Goal: Complete application form

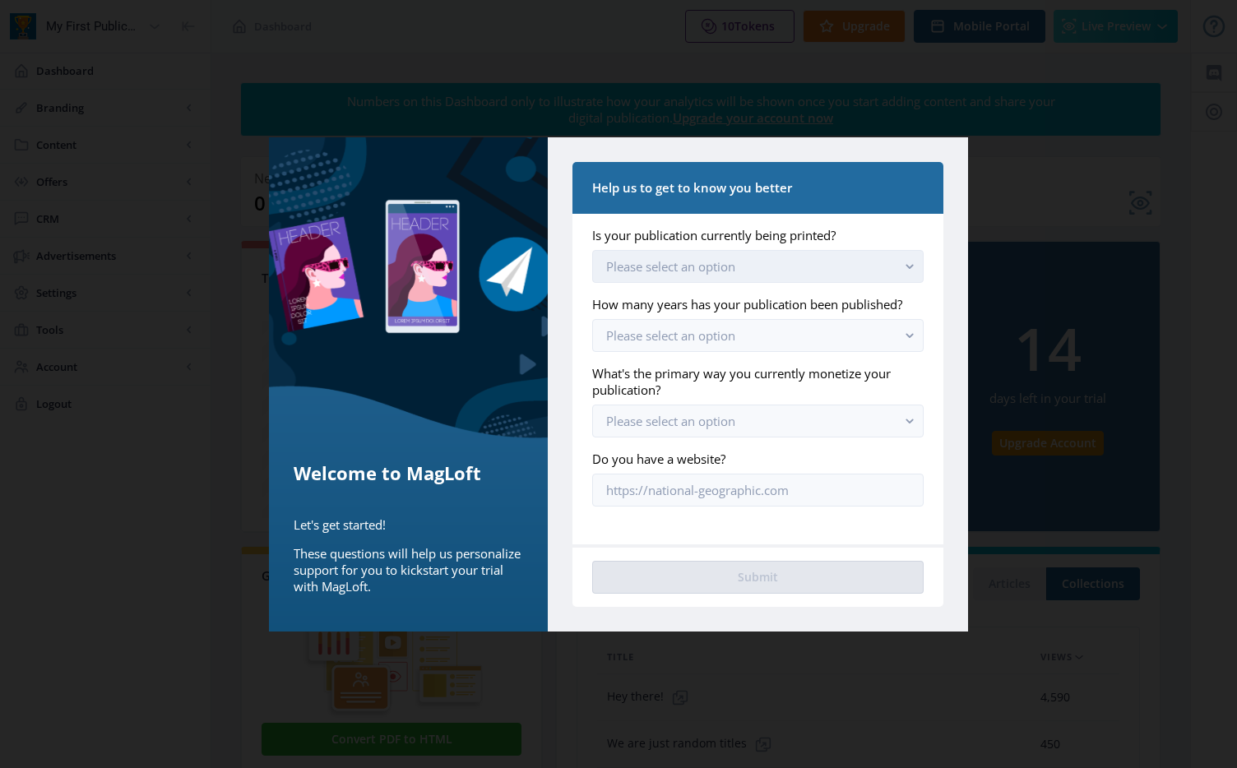
click at [716, 270] on span "Please select an option" at bounding box center [670, 266] width 129 height 16
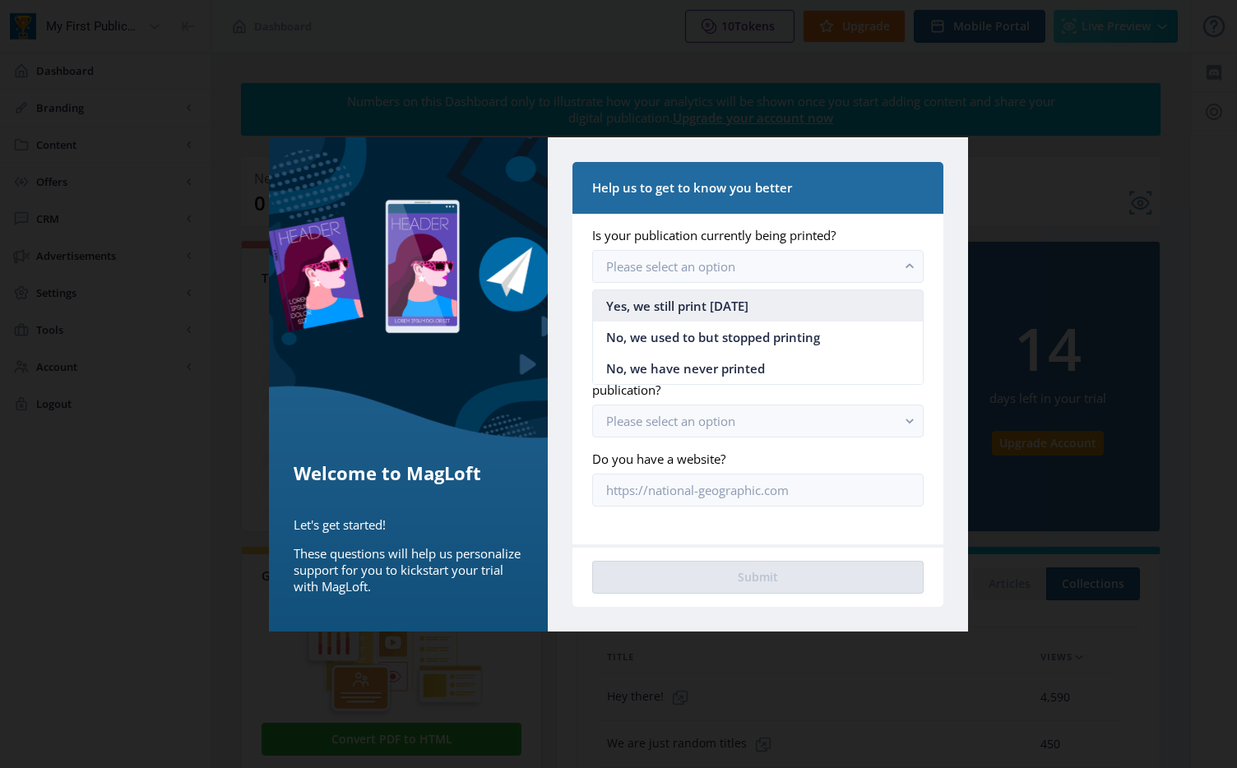
click at [702, 304] on span "Yes, we still print [DATE]" at bounding box center [677, 306] width 142 height 20
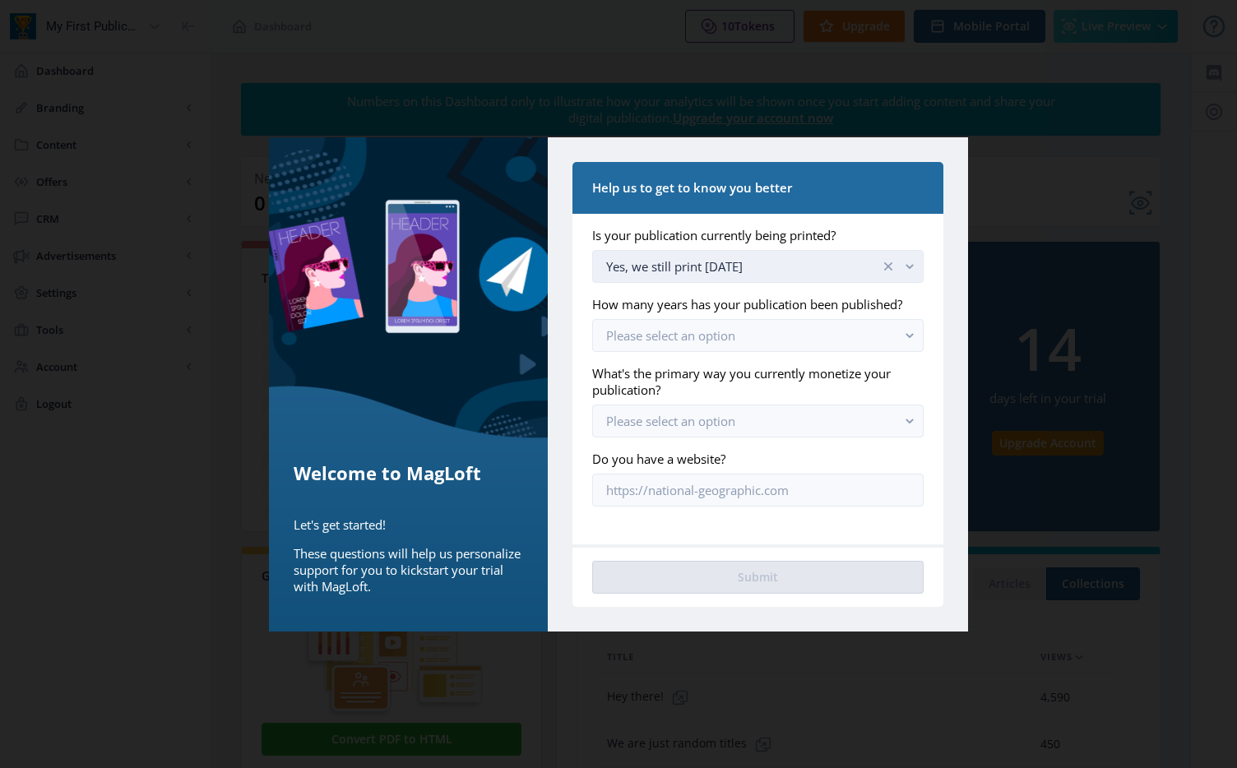
click at [753, 264] on div "Yes, we still print [DATE]" at bounding box center [743, 267] width 274 height 20
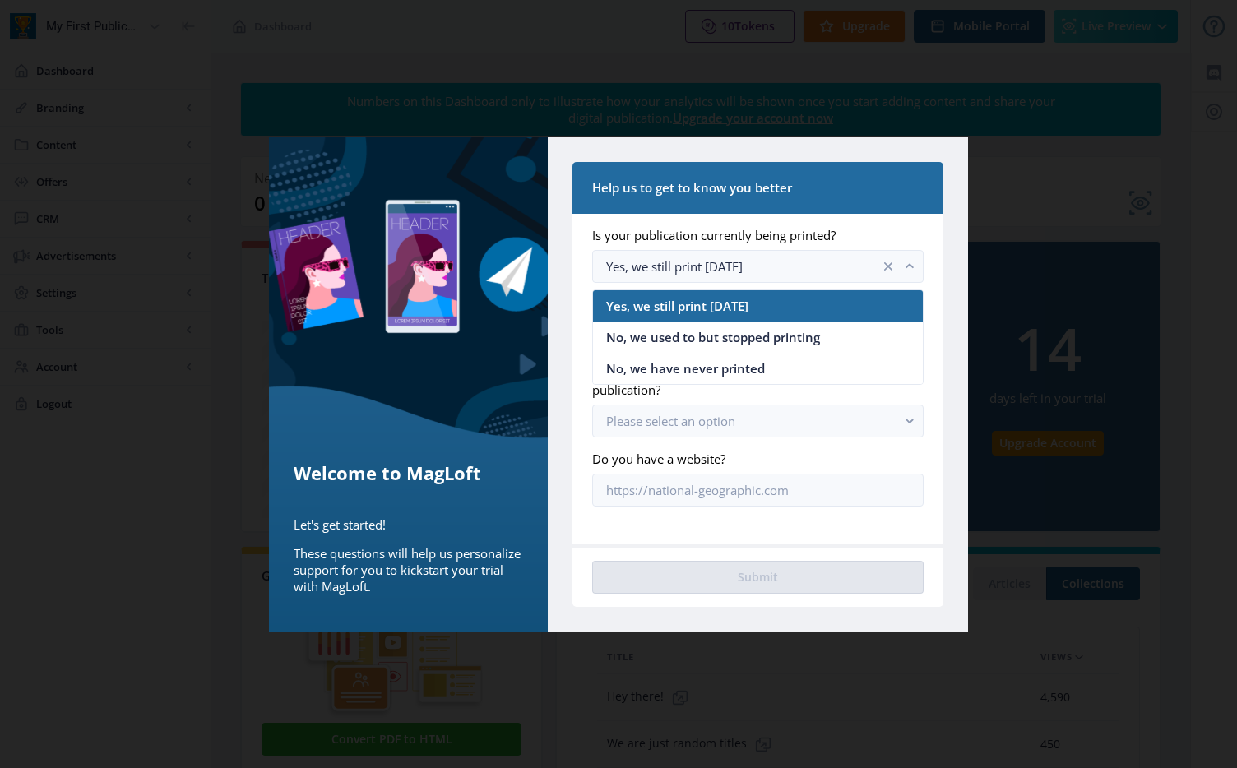
click at [874, 234] on label "Is your publication currently being printed?" at bounding box center [751, 235] width 318 height 16
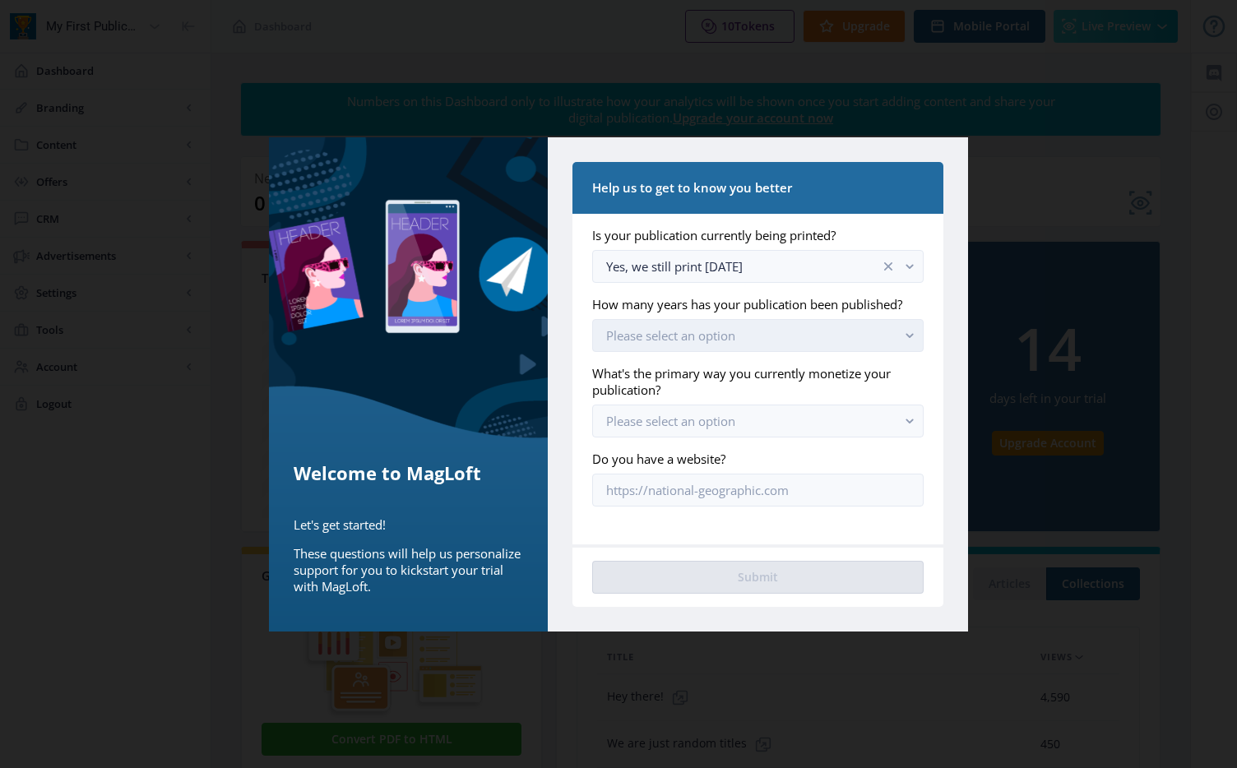
click at [751, 334] on button "Please select an option" at bounding box center [758, 335] width 332 height 33
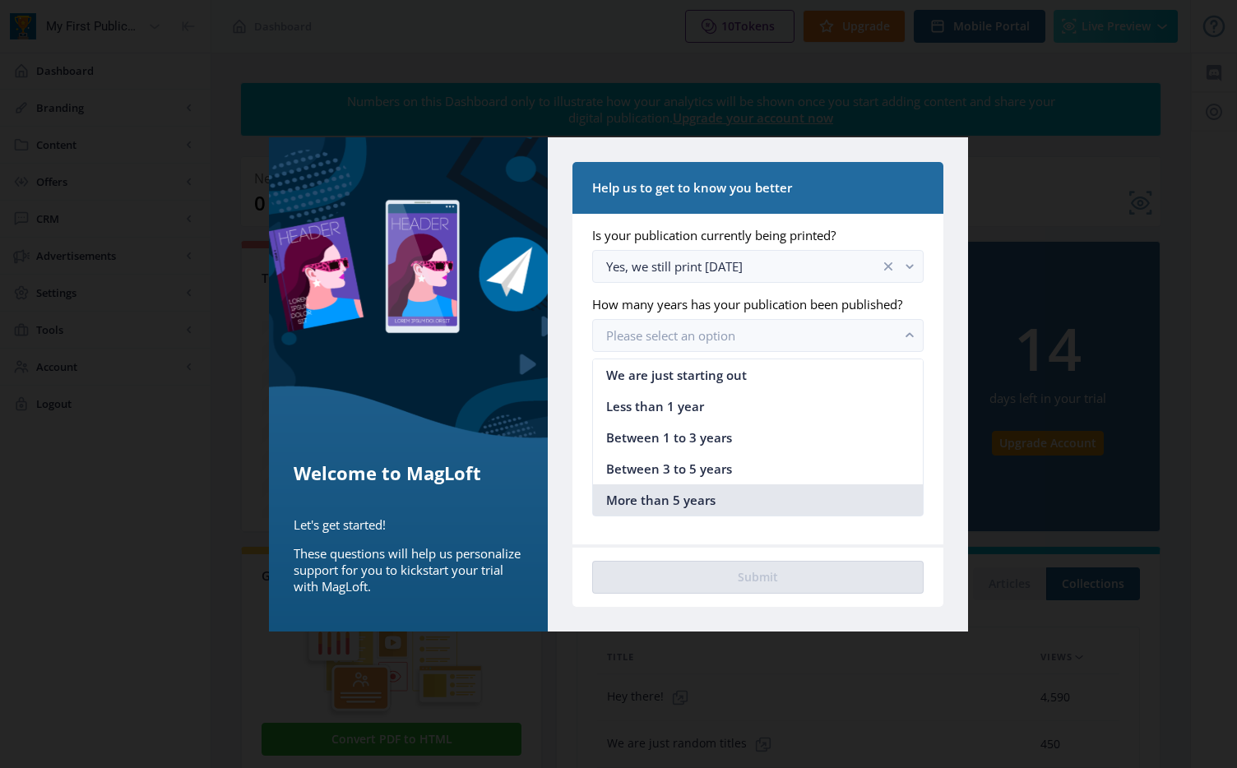
click at [700, 497] on span "More than 5 years" at bounding box center [660, 500] width 109 height 20
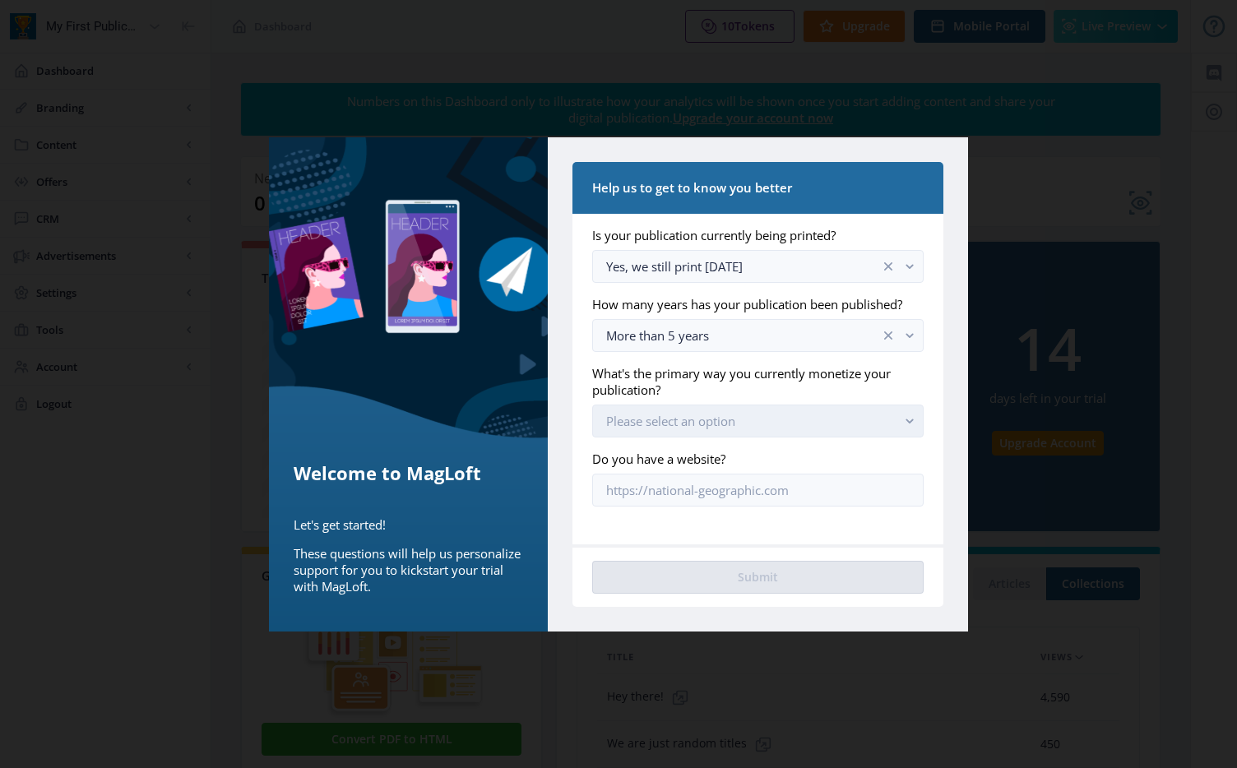
click at [721, 420] on span "Please select an option" at bounding box center [670, 421] width 129 height 16
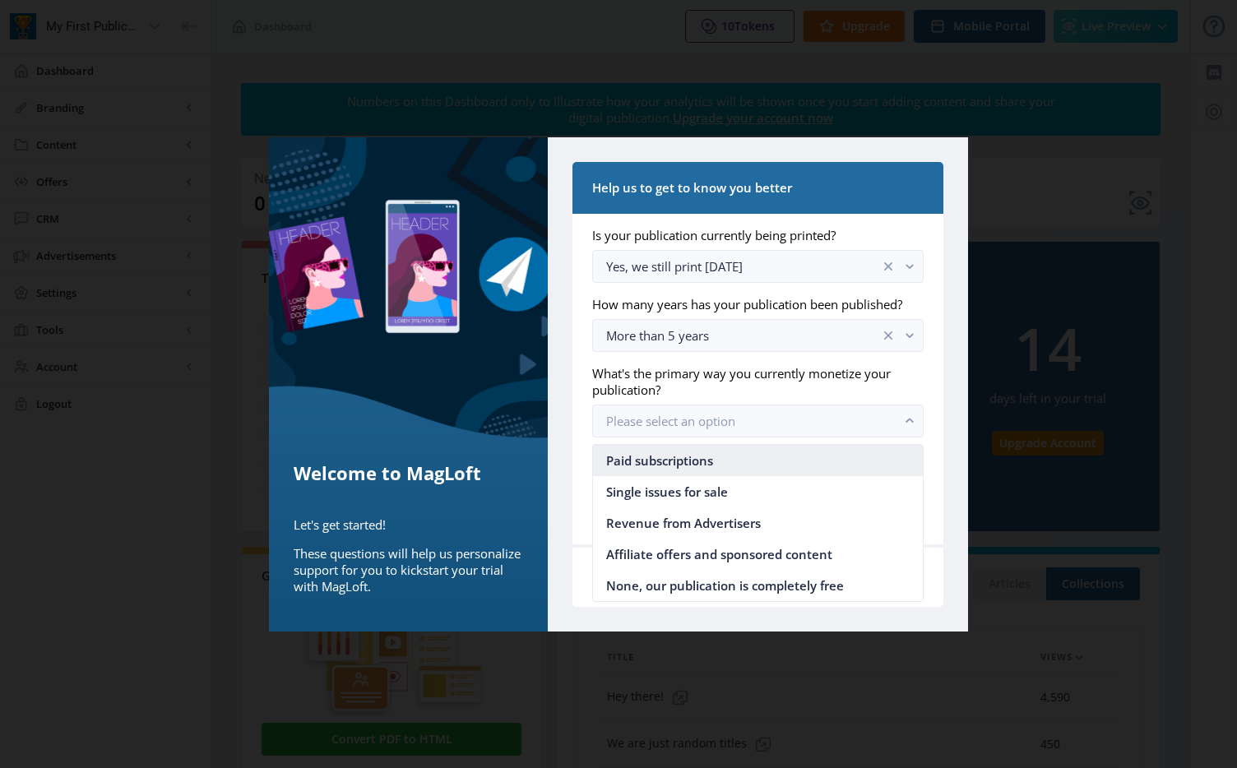
click at [662, 457] on span "Paid subscriptions" at bounding box center [659, 461] width 107 height 20
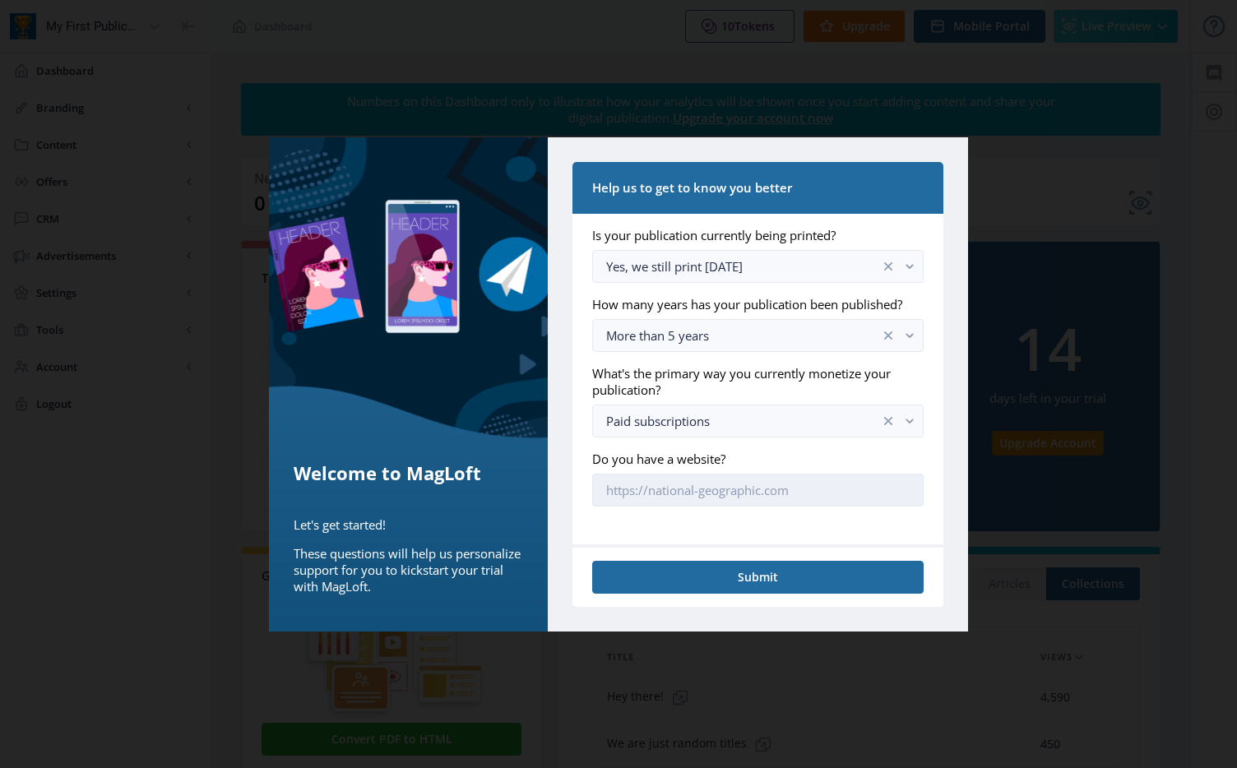
click at [678, 491] on input "Do you have a website?" at bounding box center [758, 490] width 332 height 33
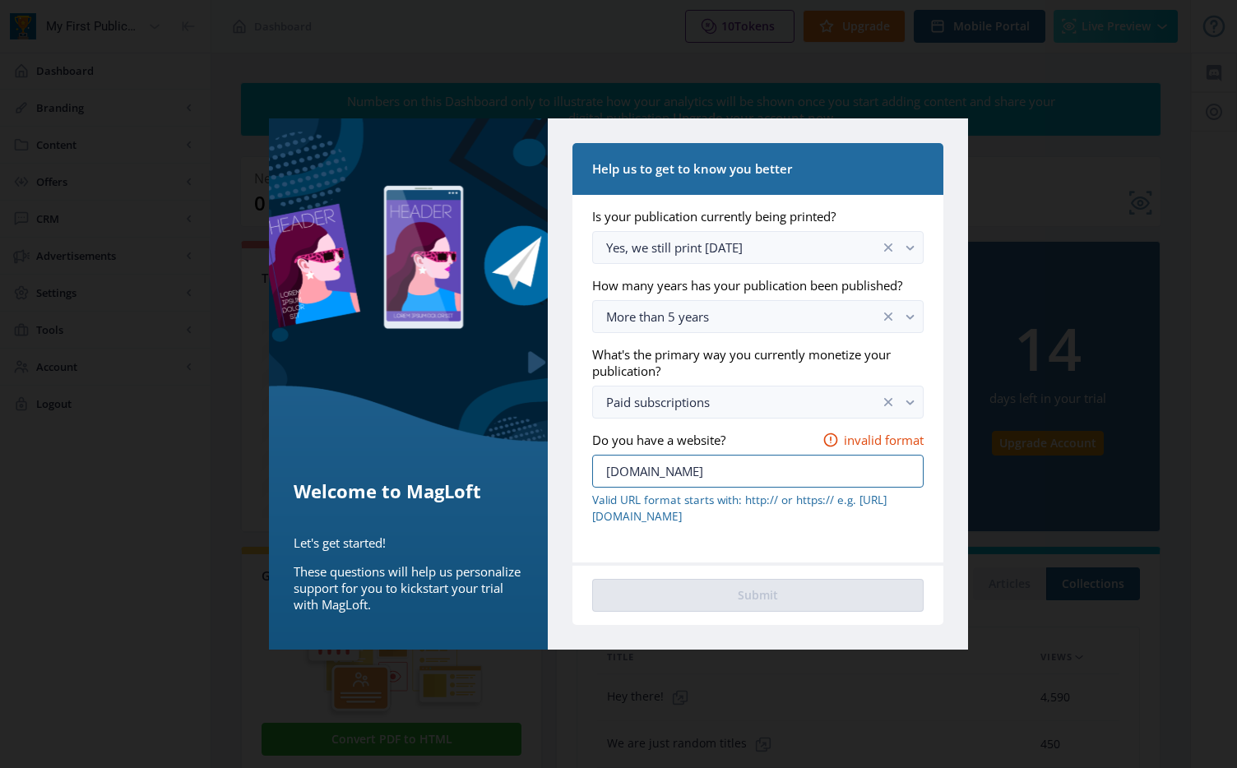
type input "[DOMAIN_NAME]"
drag, startPoint x: 704, startPoint y: 473, endPoint x: 642, endPoint y: 475, distance: 61.7
click at [642, 475] on input "[DOMAIN_NAME]" at bounding box center [758, 471] width 332 height 33
type input "www.[PERSON_NAME]+[PERSON_NAME][DOMAIN_NAME]"
click at [767, 475] on input "www.[PERSON_NAME]+[PERSON_NAME][DOMAIN_NAME]" at bounding box center [758, 471] width 332 height 33
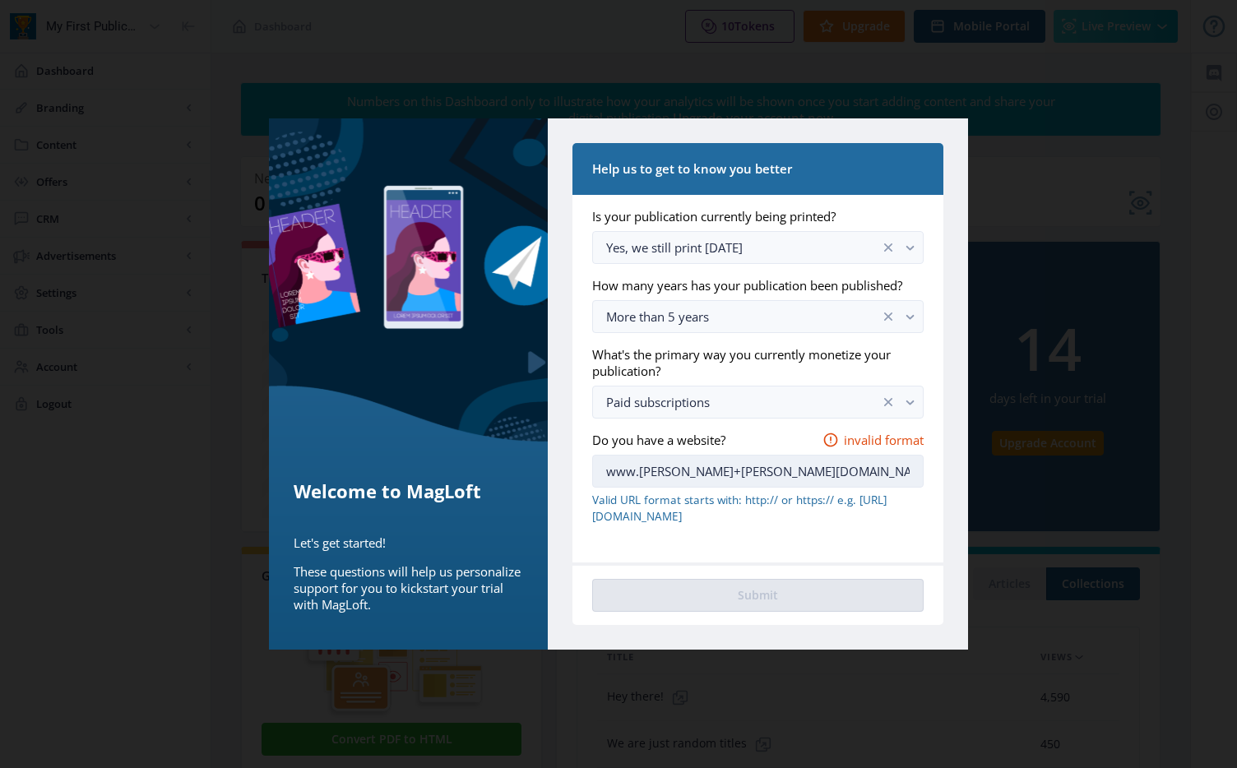
click at [767, 475] on input "www.[PERSON_NAME]+[PERSON_NAME][DOMAIN_NAME]" at bounding box center [758, 471] width 332 height 33
click at [767, 545] on nb-card-body "Is your publication currently being printed? Yes, we still print [DATE] How man…" at bounding box center [758, 379] width 371 height 368
click at [675, 471] on input "www.[PERSON_NAME]+[PERSON_NAME][DOMAIN_NAME]" at bounding box center [758, 471] width 332 height 33
drag, startPoint x: 803, startPoint y: 473, endPoint x: 545, endPoint y: 473, distance: 257.5
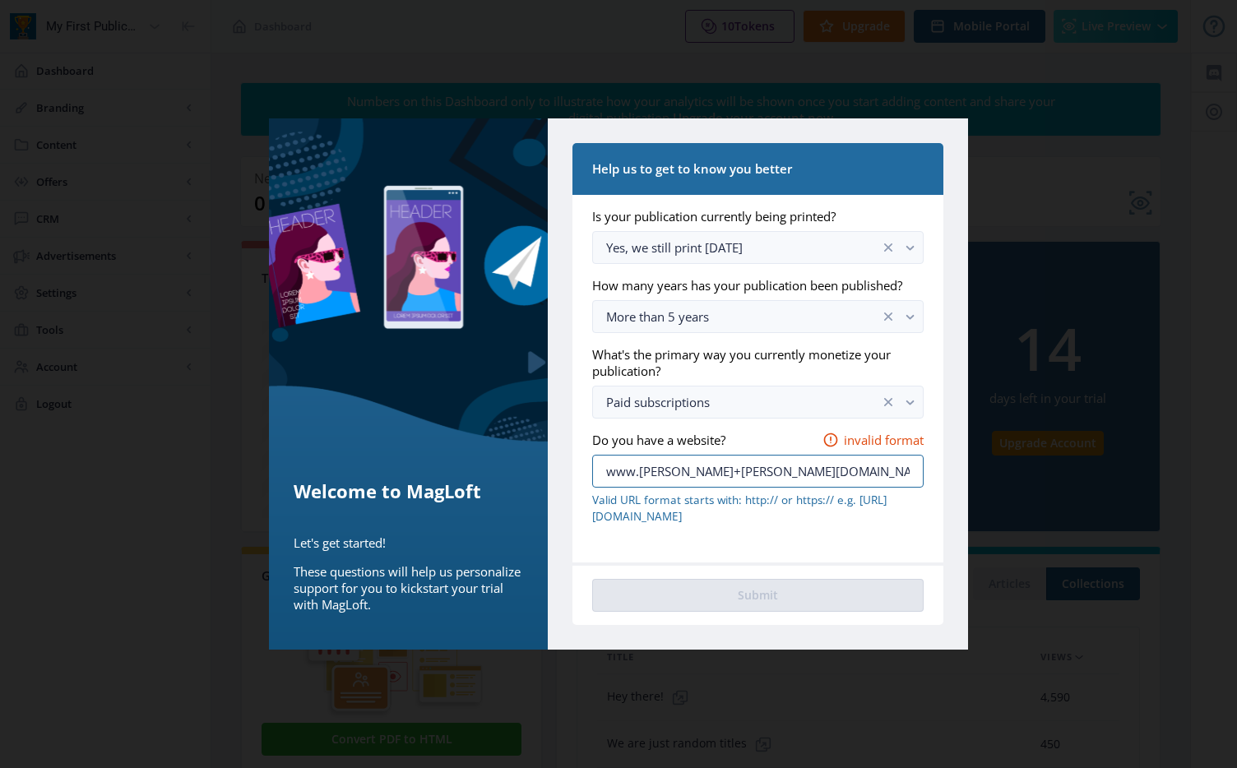
click at [548, 473] on div "Help us to get to know you better Is your publication currently being printed? …" at bounding box center [758, 383] width 420 height 531
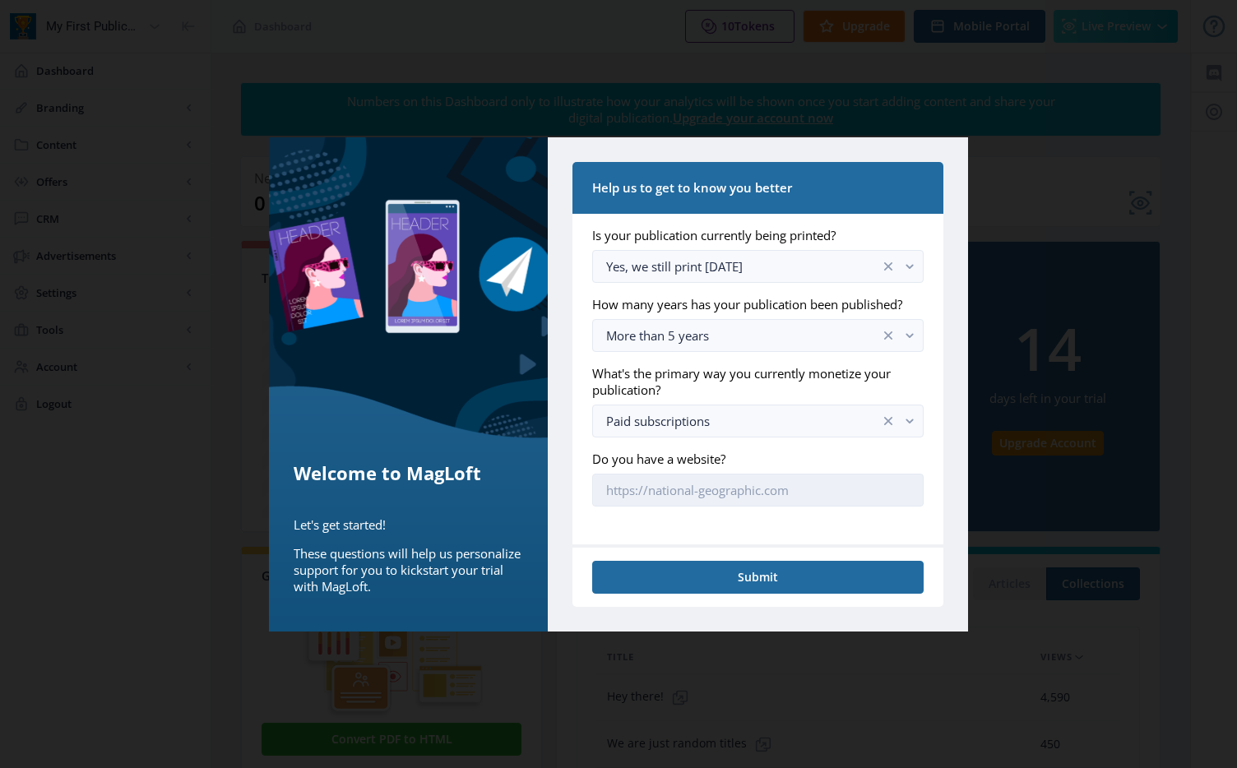
paste input "www.[PERSON_NAME]+[PERSON_NAME][DOMAIN_NAME]"
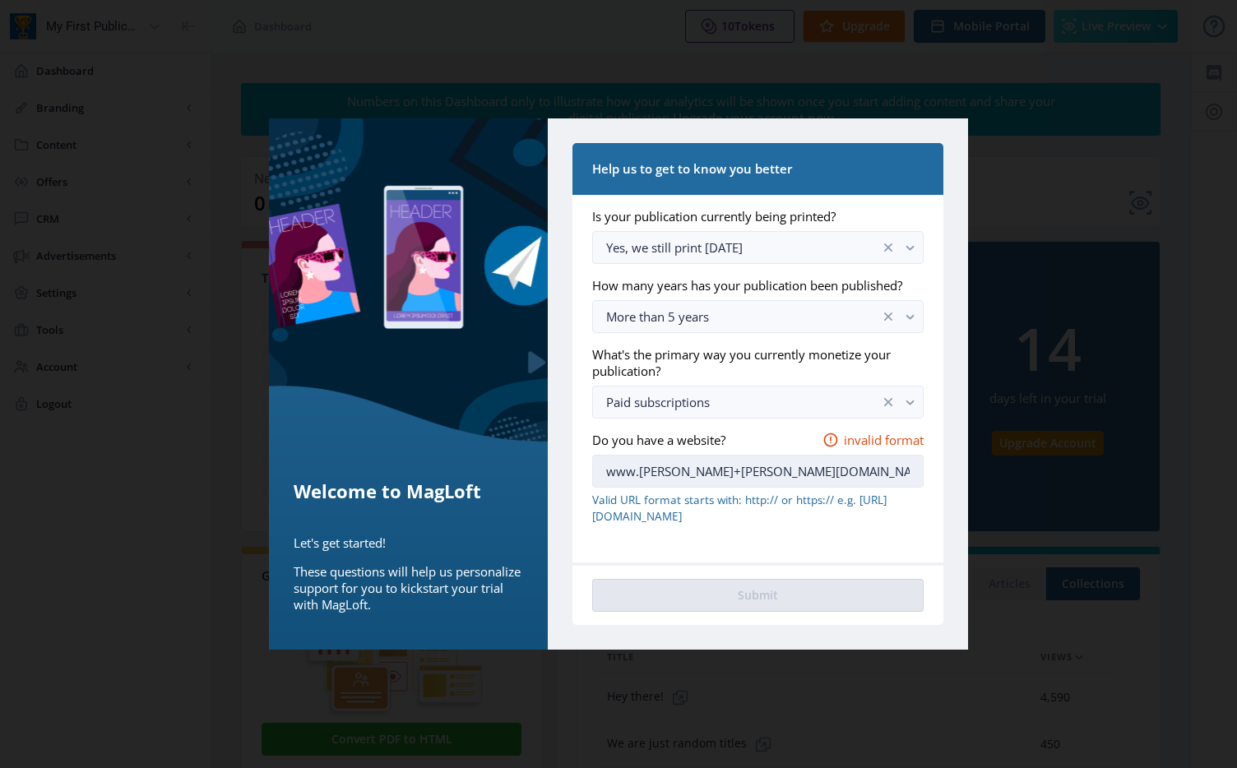
click at [767, 473] on input "www.[PERSON_NAME]+[PERSON_NAME][DOMAIN_NAME]" at bounding box center [758, 471] width 332 height 33
drag, startPoint x: 776, startPoint y: 469, endPoint x: 562, endPoint y: 459, distance: 214.1
click at [562, 459] on div "Help us to get to know you better Is your publication currently being printed? …" at bounding box center [758, 383] width 420 height 531
click at [615, 466] on input "www.[PERSON_NAME]+[PERSON_NAME][DOMAIN_NAME]" at bounding box center [758, 471] width 332 height 33
click at [604, 471] on input "www.[PERSON_NAME]+[PERSON_NAME][DOMAIN_NAME]" at bounding box center [758, 471] width 332 height 33
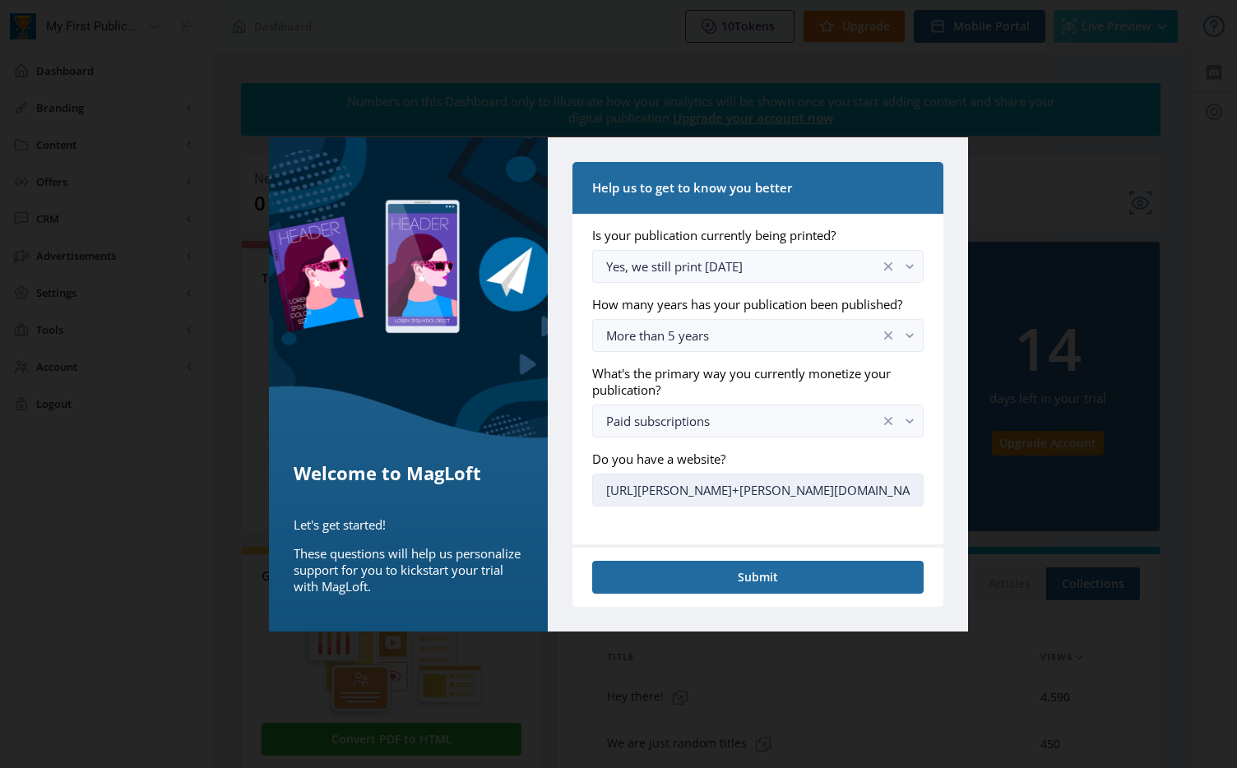
click at [792, 488] on input "[URL][PERSON_NAME]+[PERSON_NAME][DOMAIN_NAME]" at bounding box center [758, 490] width 332 height 33
click at [656, 484] on input "[URL][PERSON_NAME]+[PERSON_NAME][DOMAIN_NAME]" at bounding box center [758, 490] width 332 height 33
click at [633, 489] on input "[URL][PERSON_NAME]+[PERSON_NAME][DOMAIN_NAME]" at bounding box center [758, 490] width 332 height 33
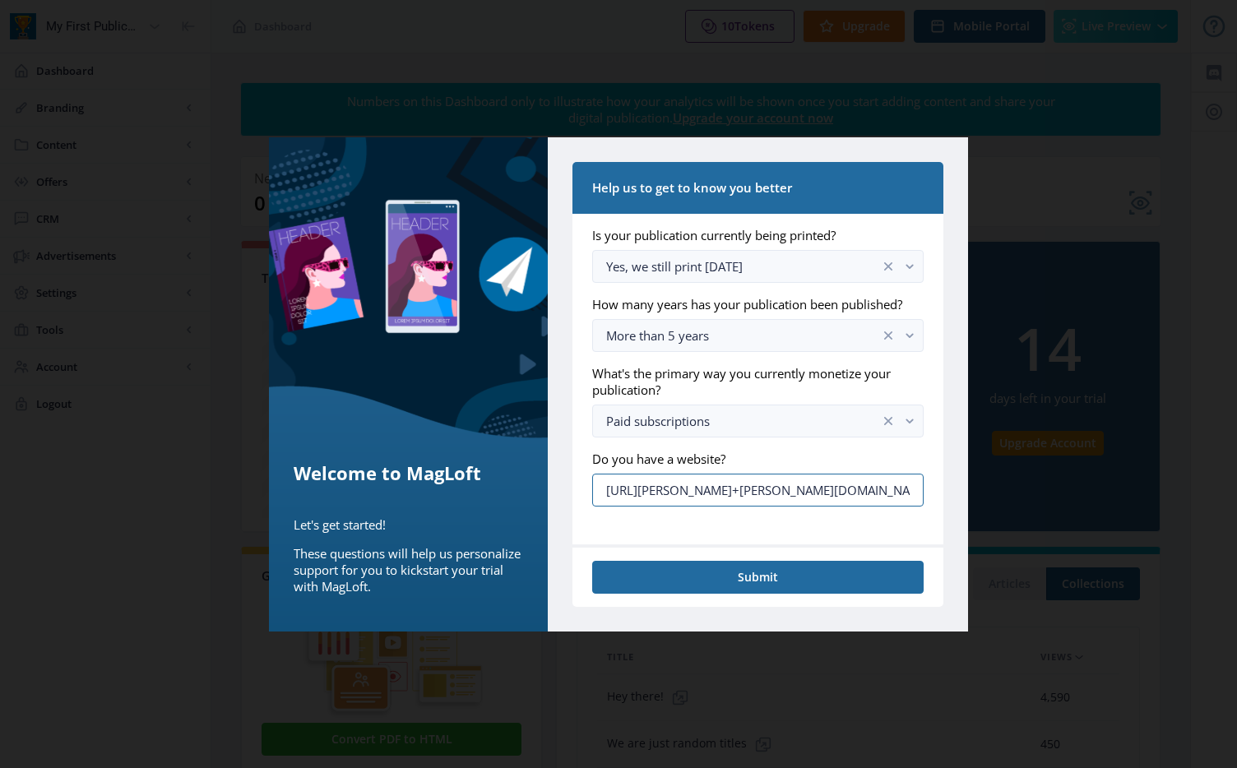
type input "[URL][PERSON_NAME]+[PERSON_NAME][DOMAIN_NAME]"
click at [772, 574] on button "Submit" at bounding box center [758, 577] width 332 height 33
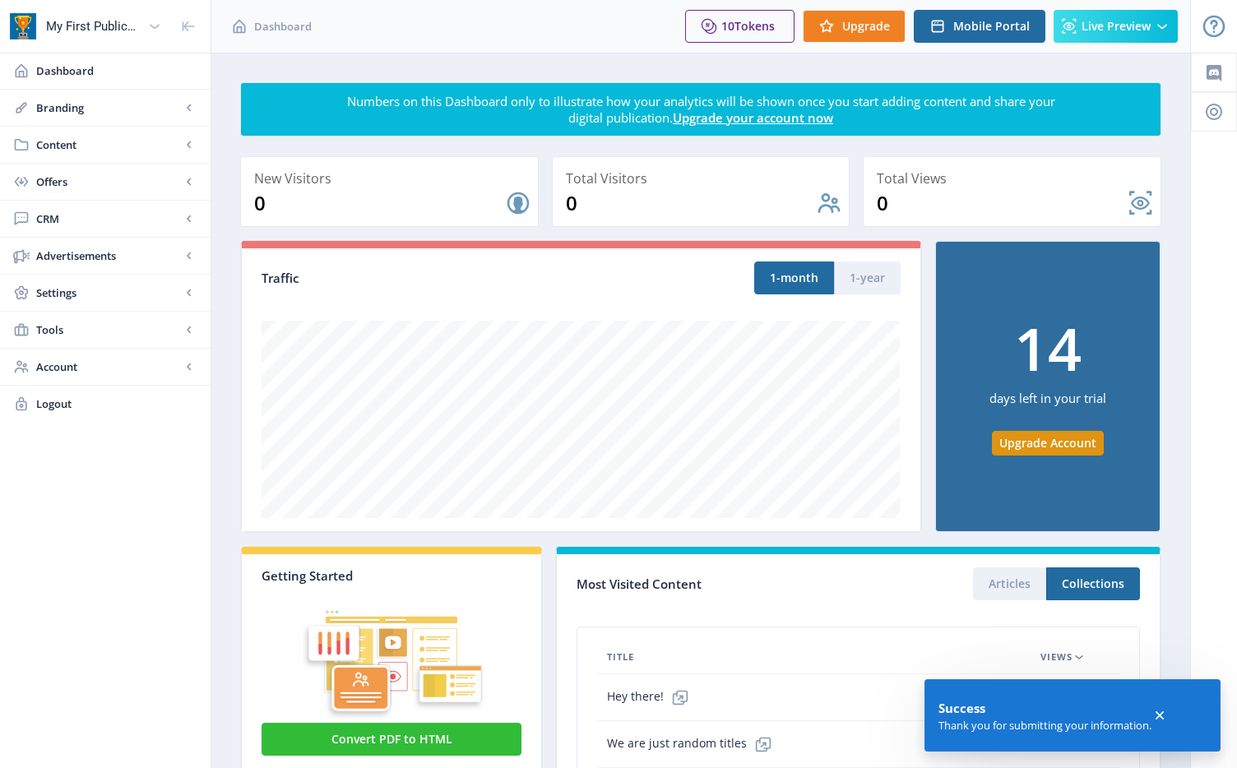
click at [1154, 714] on icon at bounding box center [1160, 715] width 16 height 16
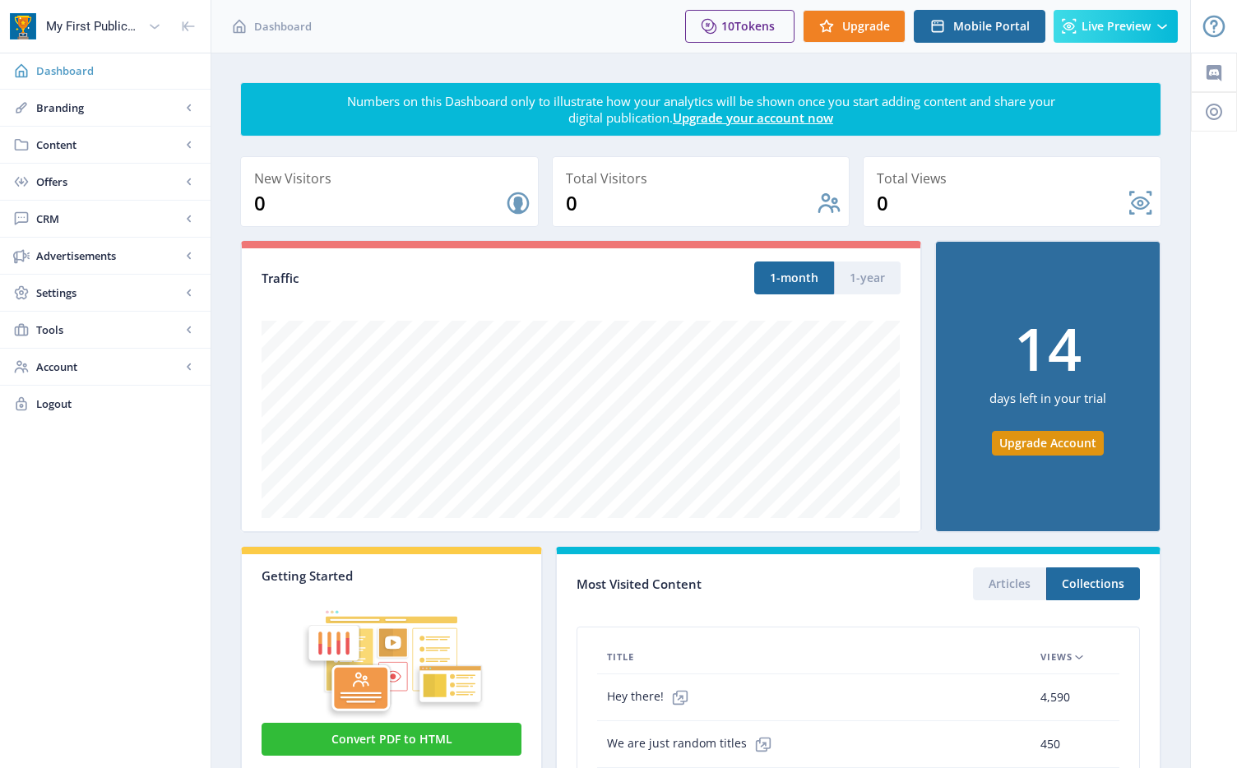
click at [72, 73] on span "Dashboard" at bounding box center [116, 71] width 161 height 16
click at [61, 104] on span "Branding" at bounding box center [108, 108] width 145 height 16
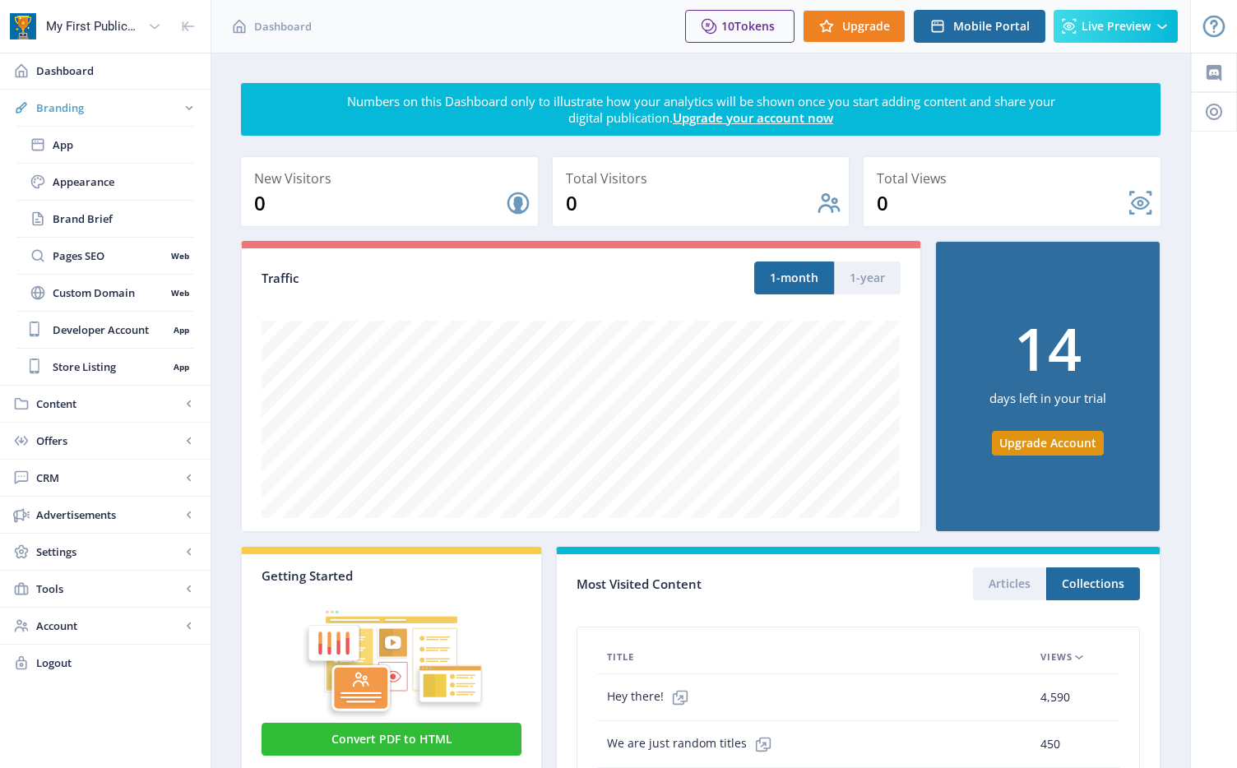
click at [74, 108] on span "Branding" at bounding box center [108, 108] width 145 height 16
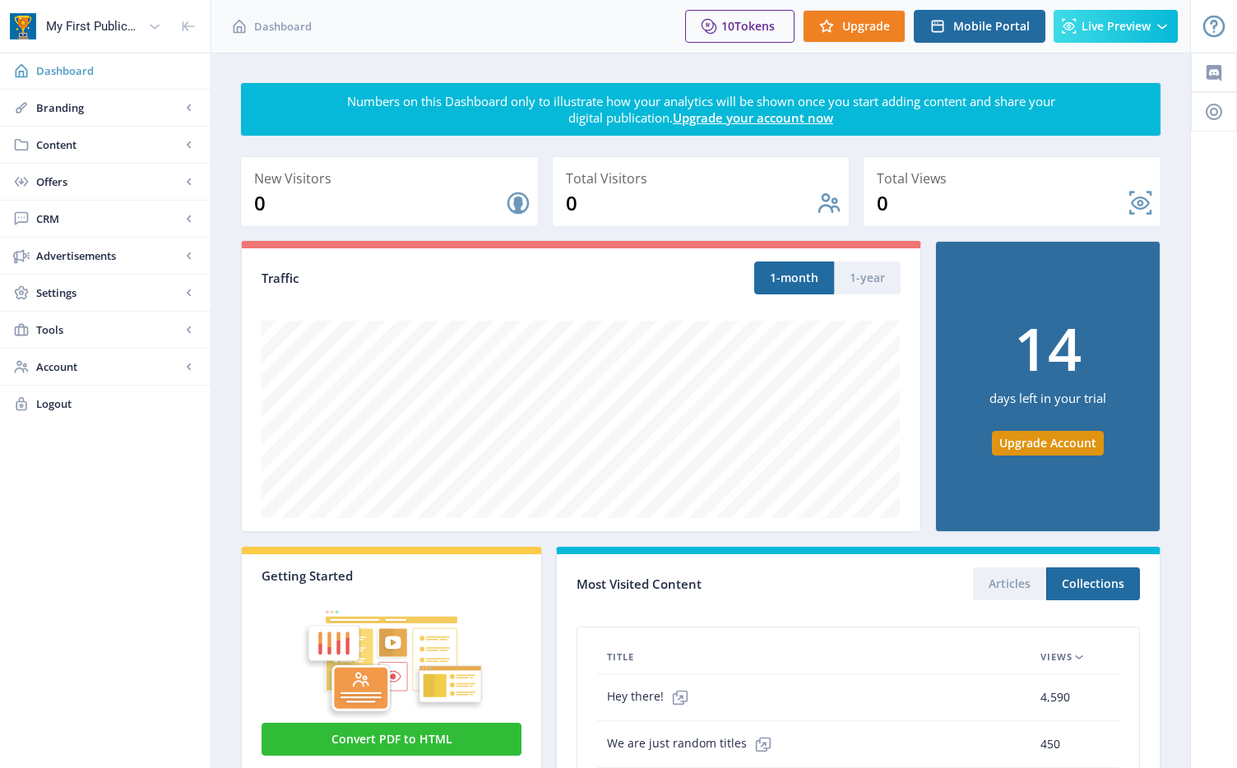
click at [109, 81] on link "Dashboard" at bounding box center [105, 71] width 211 height 36
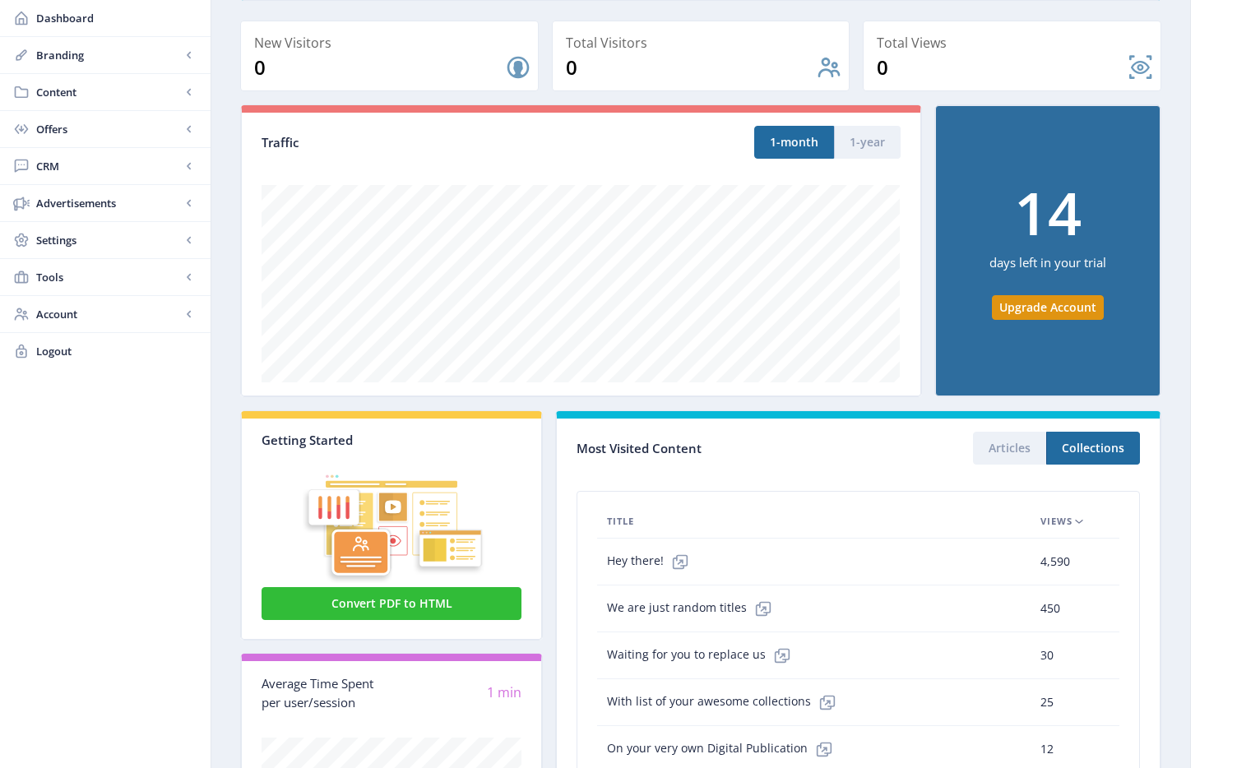
scroll to position [152, 0]
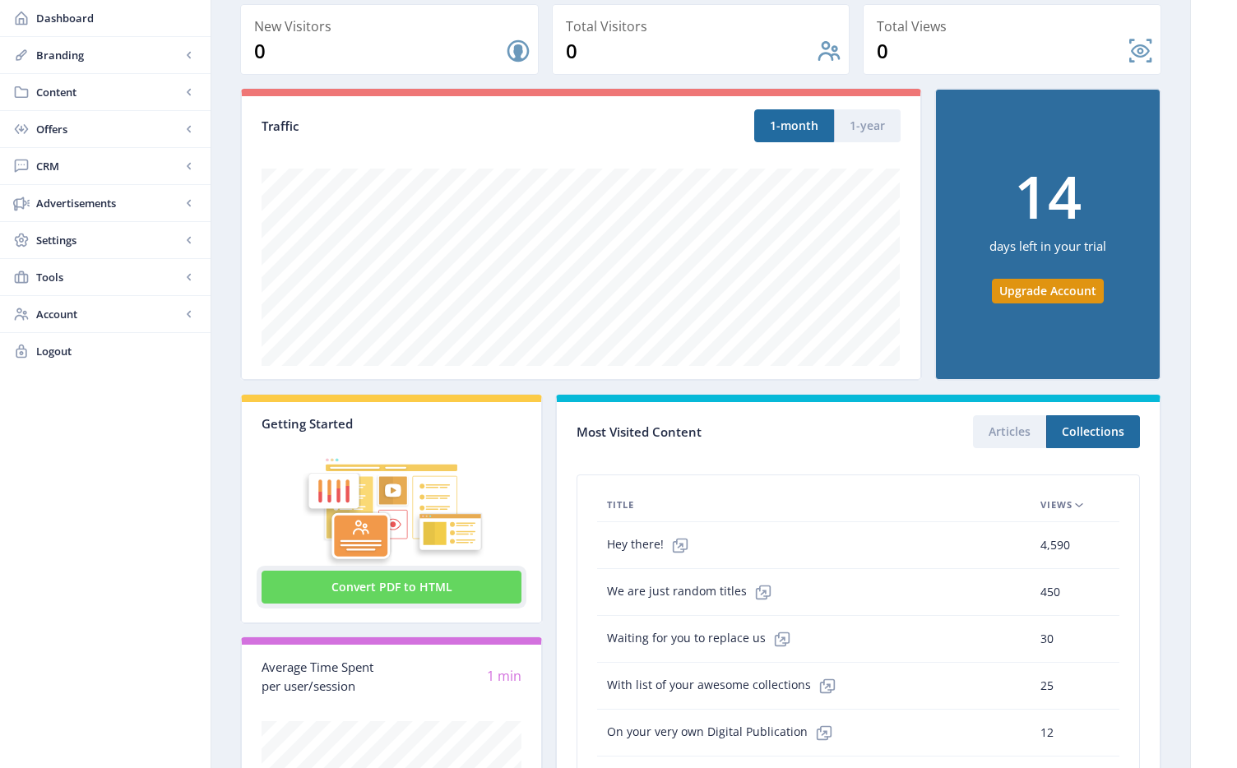
click at [416, 590] on button "Convert PDF to HTML" at bounding box center [392, 587] width 260 height 33
